Goal: Find specific page/section: Find specific page/section

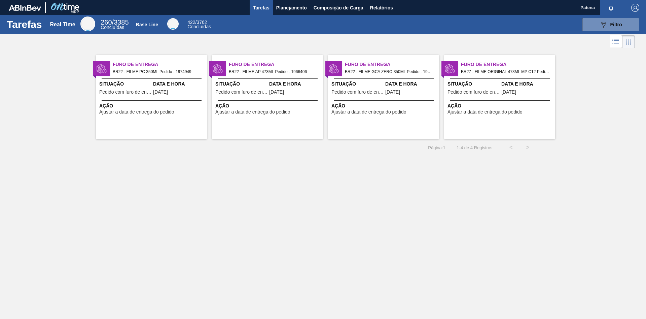
click at [295, 171] on div "Tarefas Real Time 260 / 3385 Concluídas Base Line 422 / 3762 Concluídas 089F7B8…" at bounding box center [323, 152] width 646 height 274
click at [610, 22] on div "089F7B8B-B2A5-4AFE-B5C0-19BA573D28AC Filtro" at bounding box center [611, 25] width 23 height 8
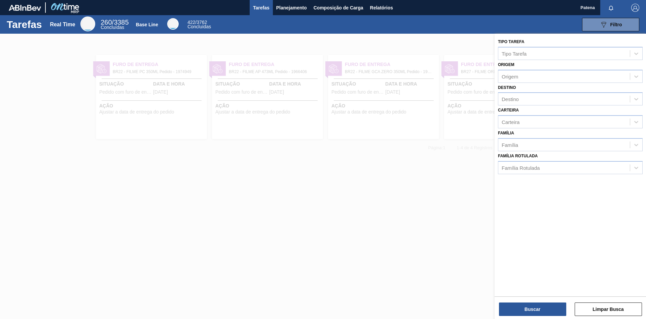
click at [306, 28] on div "089F7B8B-B2A5-4AFE-B5C0-19BA573D28AC Filtro" at bounding box center [429, 24] width 427 height 13
click at [295, 7] on span "Planejamento" at bounding box center [291, 8] width 31 height 8
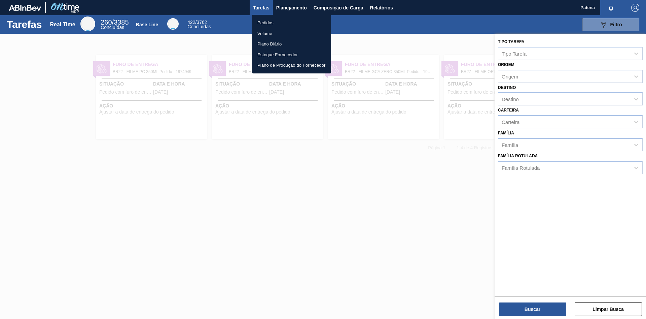
click at [278, 22] on li "Pedidos" at bounding box center [291, 23] width 79 height 11
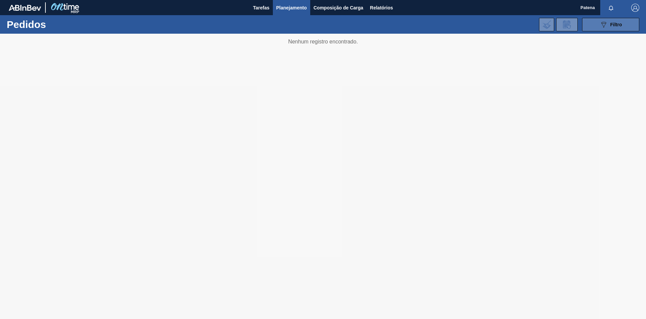
click at [611, 28] on div "089F7B8B-B2A5-4AFE-B5C0-19BA573D28AC Filtro" at bounding box center [611, 25] width 23 height 8
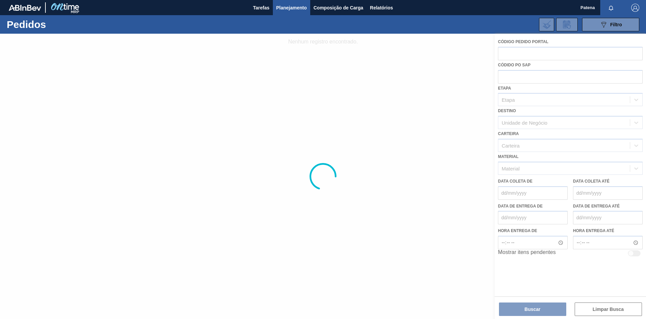
click at [523, 56] on div at bounding box center [323, 176] width 646 height 285
click at [509, 53] on div at bounding box center [323, 176] width 646 height 285
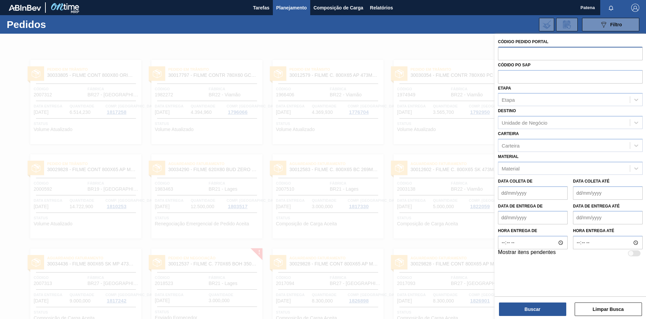
click at [509, 53] on input "text" at bounding box center [570, 53] width 145 height 13
click at [325, 49] on div at bounding box center [323, 193] width 646 height 319
